Goal: Information Seeking & Learning: Learn about a topic

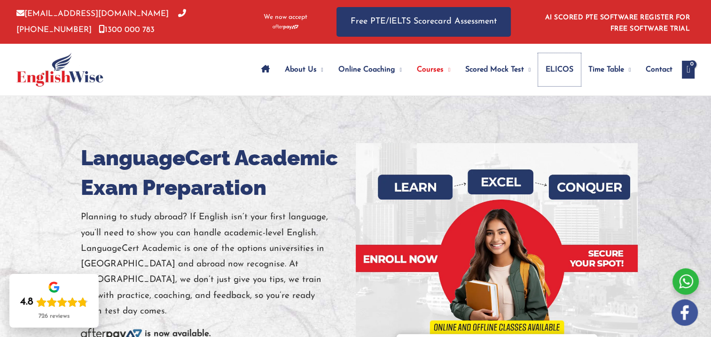
click at [546, 68] on span "ELICOS" at bounding box center [560, 69] width 28 height 33
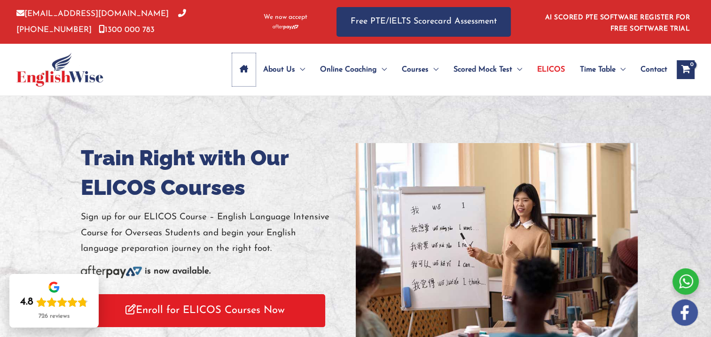
click at [244, 67] on icon "Site Navigation: Main Menu" at bounding box center [244, 69] width 8 height 8
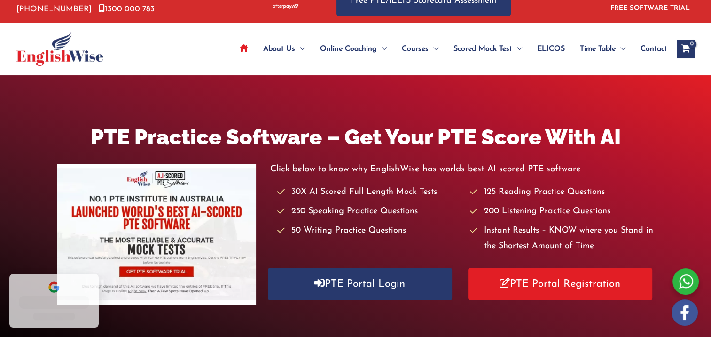
scroll to position [94, 0]
